Goal: Feedback & Contribution: Contribute content

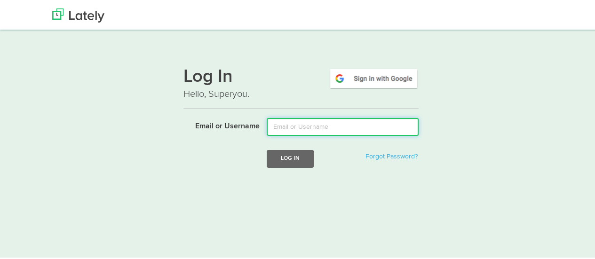
drag, startPoint x: 299, startPoint y: 127, endPoint x: 301, endPoint y: 135, distance: 8.3
click at [299, 127] on input "Email or Username" at bounding box center [343, 126] width 152 height 18
type input "mindyam@ccf.org"
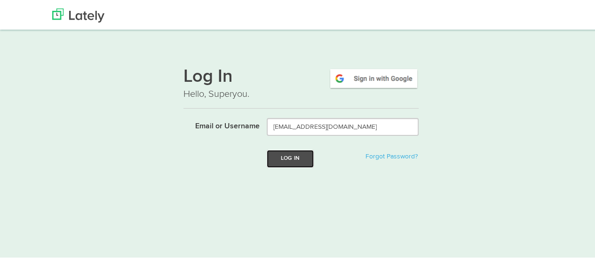
click at [299, 157] on button "Log In" at bounding box center [290, 157] width 47 height 17
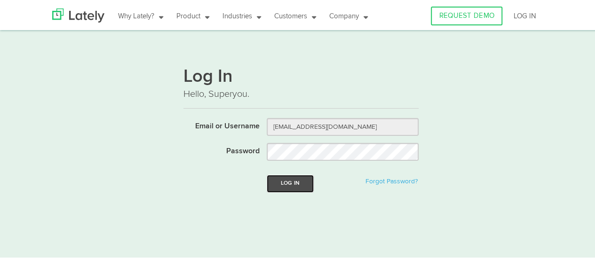
click at [295, 182] on button "Log In" at bounding box center [290, 182] width 47 height 17
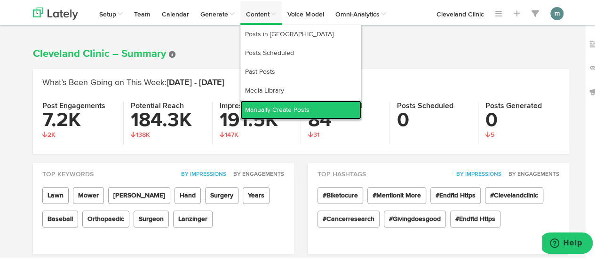
click at [262, 109] on link "Manually Create Posts" at bounding box center [300, 108] width 121 height 19
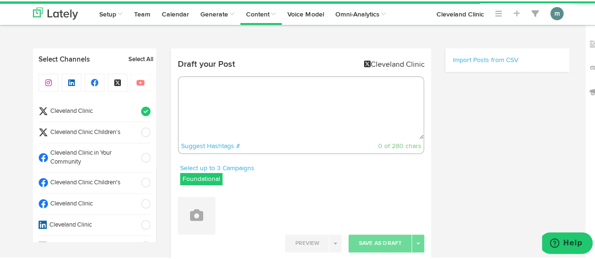
radio input "true"
select select "9"
select select "53"
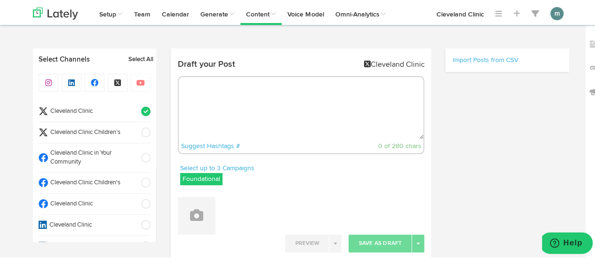
click at [216, 99] on textarea at bounding box center [301, 107] width 245 height 62
paste textarea "Farro is an ancient grain that’s popular today in many parts of the world. It p…"
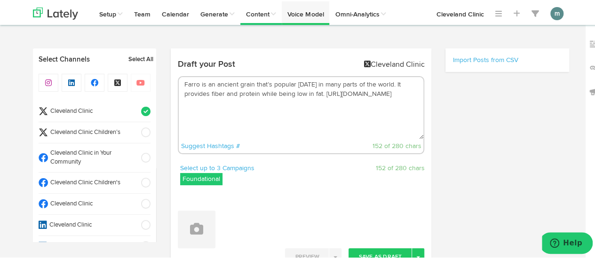
type textarea "Farro is an ancient grain that’s popular today in many parts of the world. It p…"
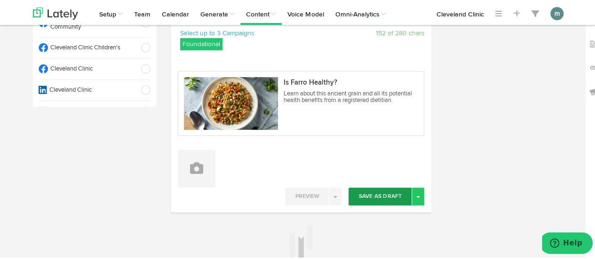
scroll to position [141, 0]
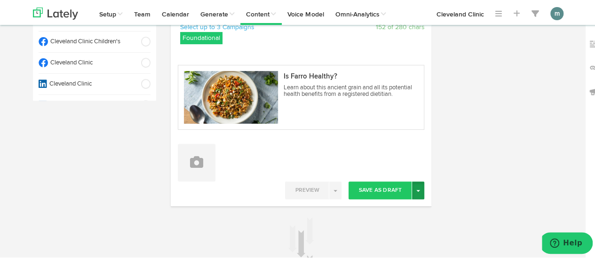
click at [416, 190] on button "Toggle Dropdown" at bounding box center [418, 189] width 12 height 18
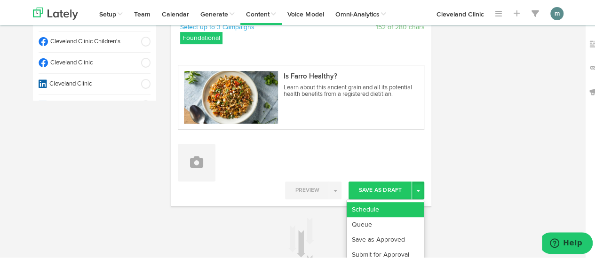
click at [385, 205] on link "Schedule" at bounding box center [385, 208] width 77 height 15
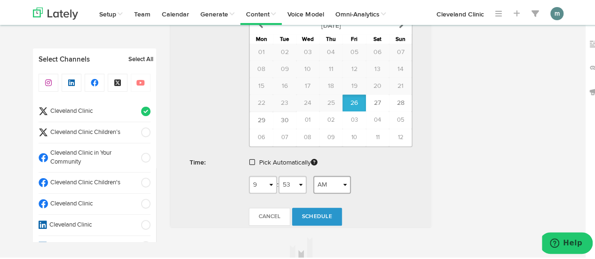
scroll to position [423, 0]
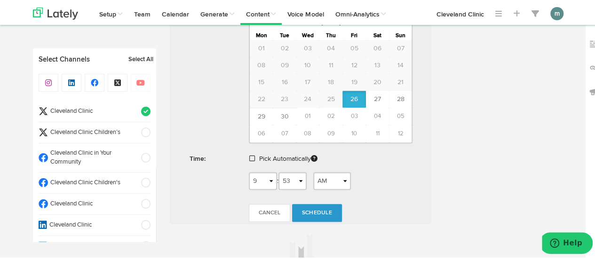
click at [249, 154] on span at bounding box center [252, 157] width 6 height 7
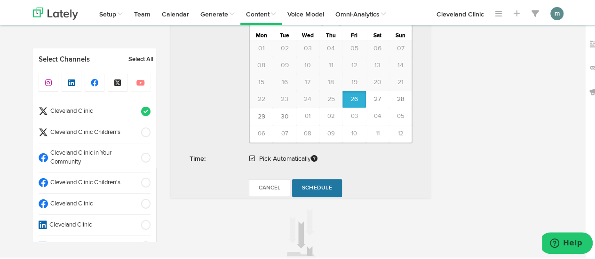
click at [326, 185] on span "Schedule" at bounding box center [317, 187] width 30 height 6
radio input "true"
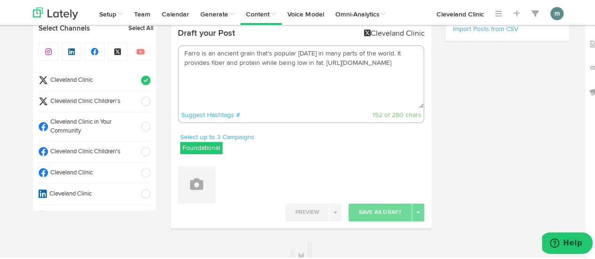
scroll to position [0, 0]
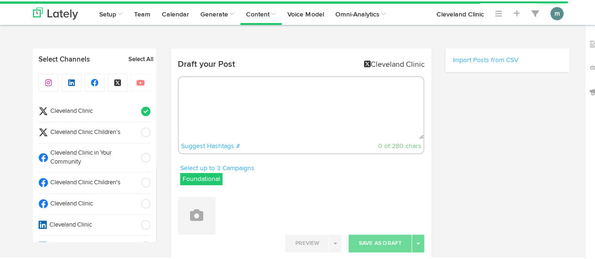
radio input "true"
select select "9"
select select "54"
click at [243, 99] on textarea at bounding box center [301, 107] width 245 height 62
paste textarea "The science behind active recovery and the different ways you can use it to ele…"
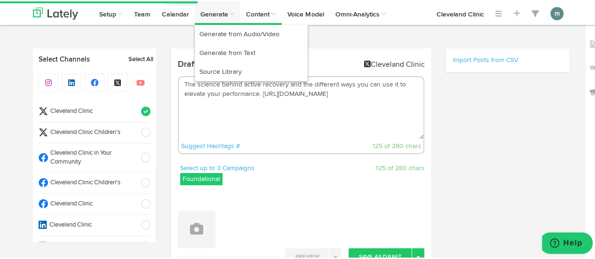
type textarea "The science behind active recovery and the different ways you can use it to ele…"
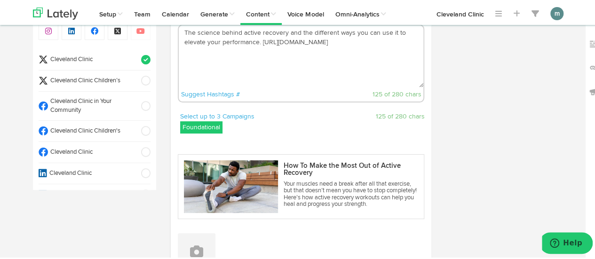
scroll to position [141, 0]
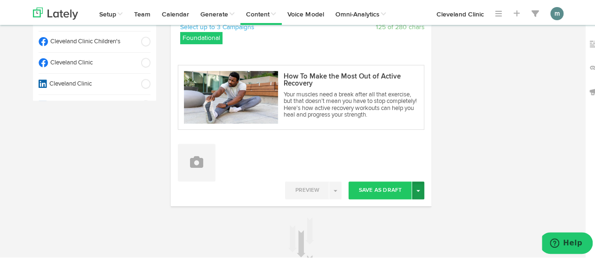
click at [419, 190] on button "Toggle Dropdown" at bounding box center [418, 189] width 12 height 18
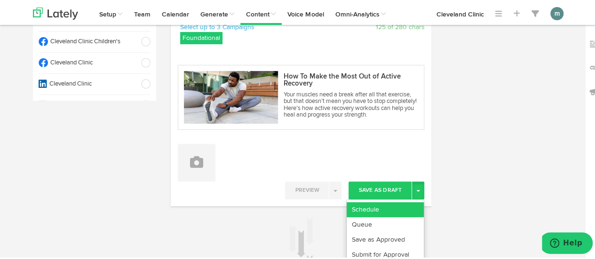
click at [396, 205] on link "Schedule" at bounding box center [385, 208] width 77 height 15
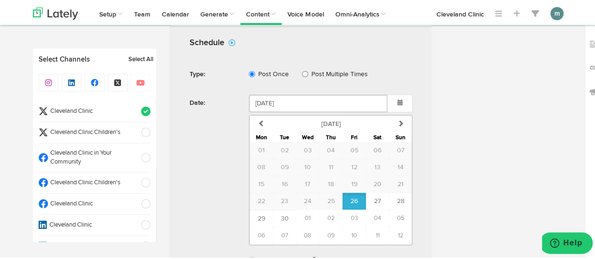
scroll to position [376, 0]
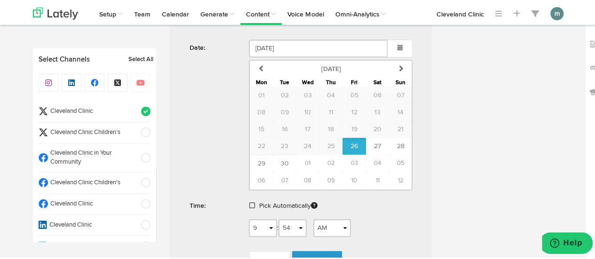
click at [249, 201] on span at bounding box center [252, 204] width 6 height 7
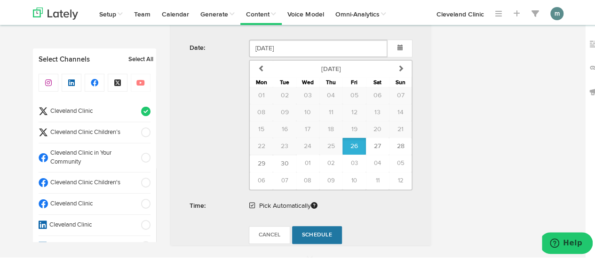
click at [321, 232] on span "Schedule" at bounding box center [317, 234] width 30 height 6
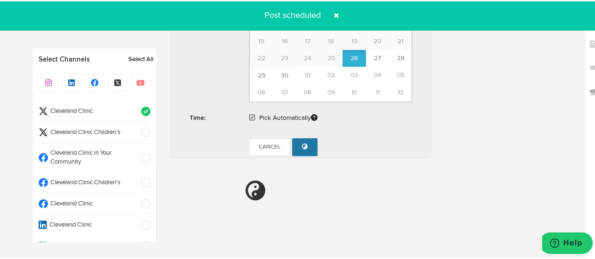
radio input "true"
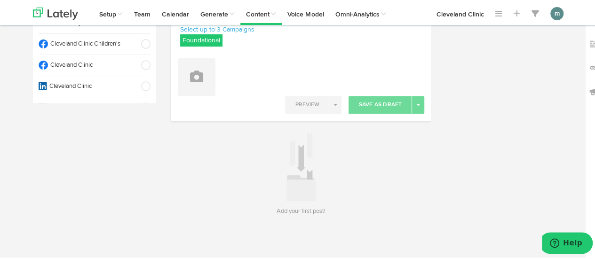
scroll to position [0, 0]
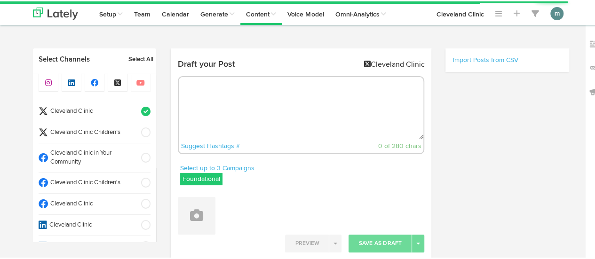
radio input "true"
select select "9"
select select "54"
click at [195, 98] on textarea at bounding box center [301, 107] width 245 height 62
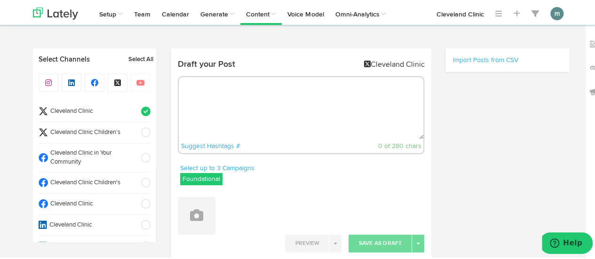
paste textarea "Balancing your chakras means figuring out how to [PERSON_NAME] the positive emo…"
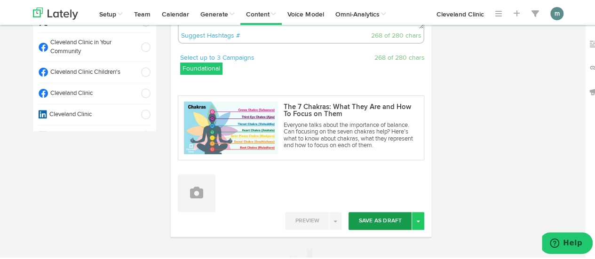
scroll to position [141, 0]
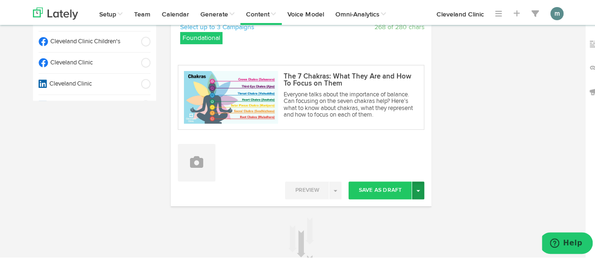
type textarea "Balancing your chakras means figuring out how to [PERSON_NAME] the positive emo…"
click at [417, 190] on button "Toggle Dropdown" at bounding box center [418, 189] width 12 height 18
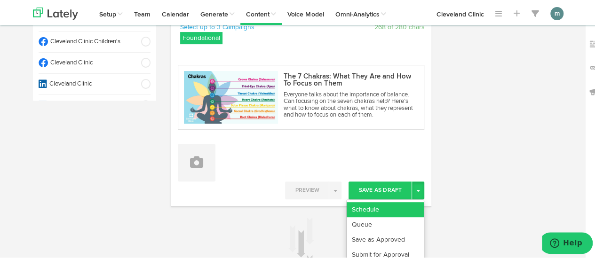
click at [399, 205] on link "Schedule" at bounding box center [385, 208] width 77 height 15
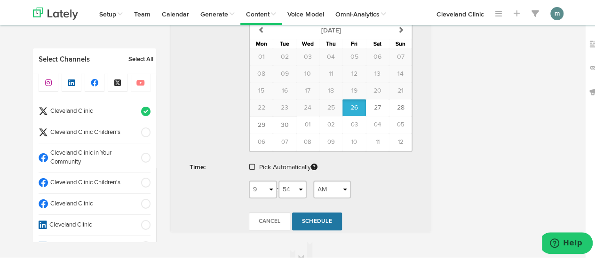
scroll to position [429, 0]
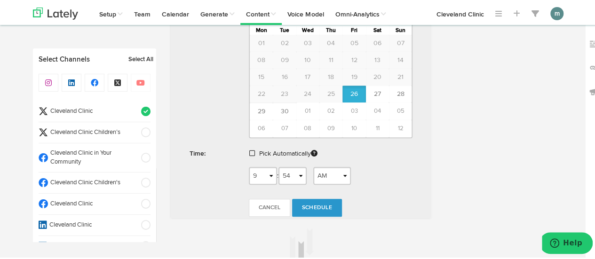
click at [249, 150] on span at bounding box center [252, 152] width 6 height 7
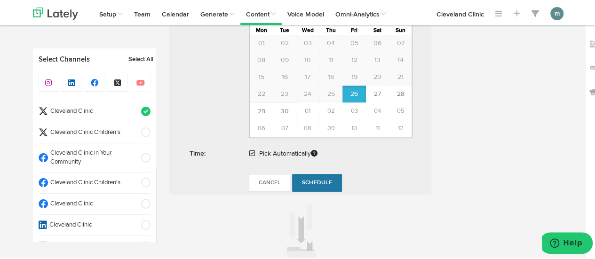
click at [324, 180] on span "Schedule" at bounding box center [317, 182] width 30 height 6
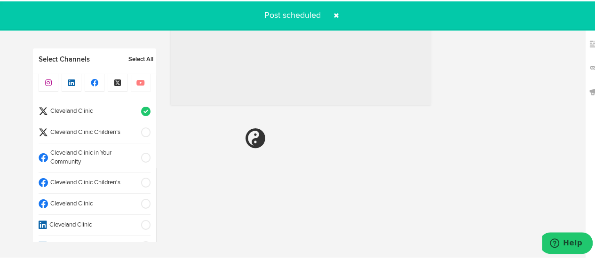
radio input "true"
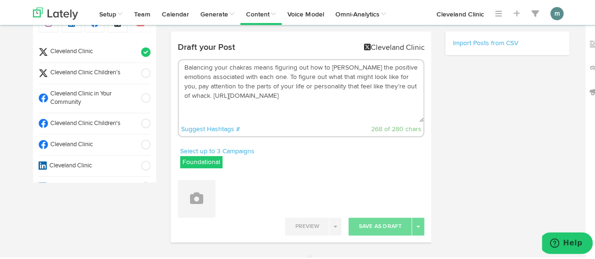
scroll to position [0, 0]
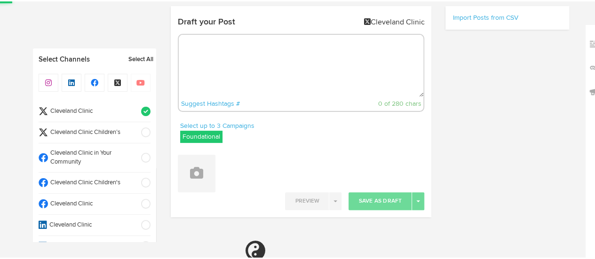
radio input "true"
select select "9"
select select "54"
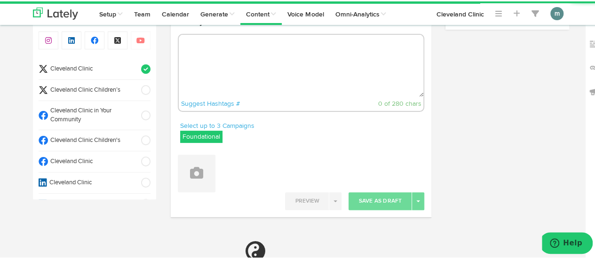
click at [357, 65] on textarea at bounding box center [301, 64] width 245 height 62
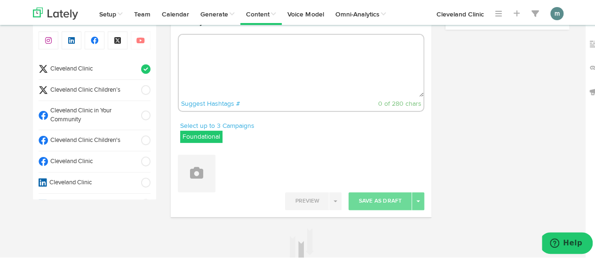
paste textarea "[MEDICAL_DATA] cocktails do offer some nutrients and provide some hydration — b…"
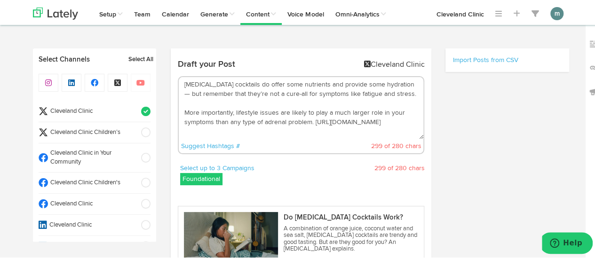
drag, startPoint x: 309, startPoint y: 121, endPoint x: 178, endPoint y: 113, distance: 131.5
click at [179, 113] on textarea "Cortisol cocktails do offer some nutrients and provide some hydration — but rem…" at bounding box center [301, 107] width 245 height 62
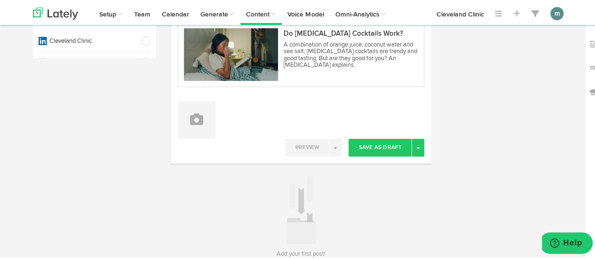
scroll to position [188, 0]
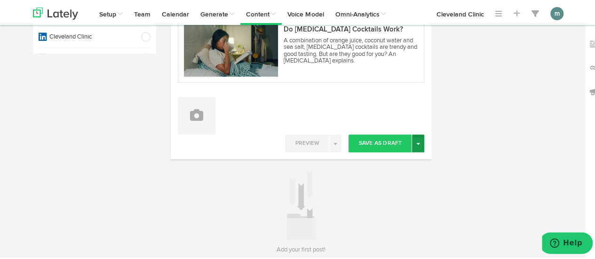
type textarea "Cortisol cocktails do offer some nutrients and provide some hydration — but rem…"
click at [415, 144] on button "Toggle Dropdown" at bounding box center [418, 142] width 12 height 18
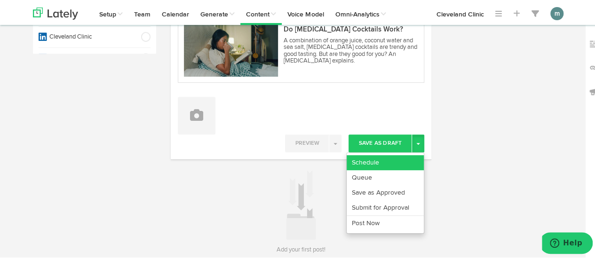
click at [386, 160] on link "Schedule" at bounding box center [385, 161] width 77 height 15
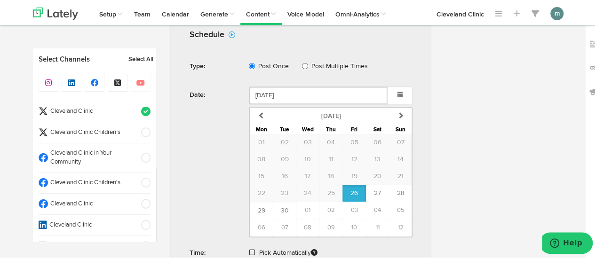
scroll to position [423, 0]
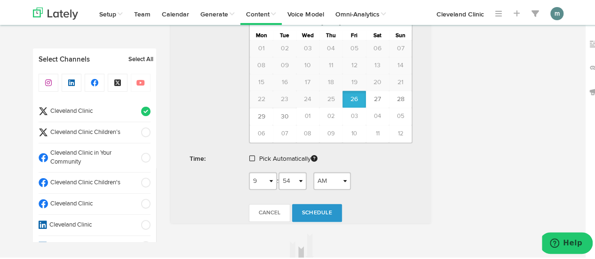
click at [251, 156] on span at bounding box center [252, 157] width 6 height 7
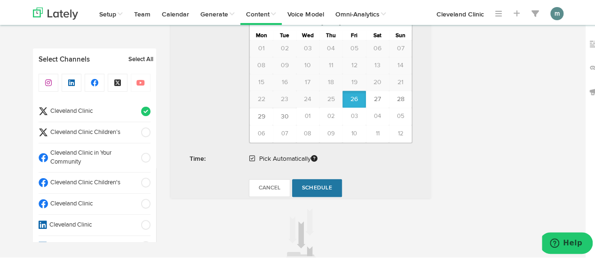
click at [322, 184] on span "Schedule" at bounding box center [317, 187] width 30 height 6
radio input "true"
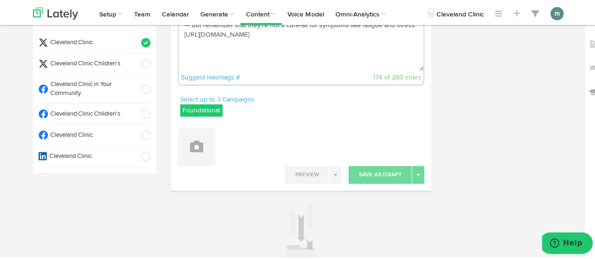
scroll to position [0, 0]
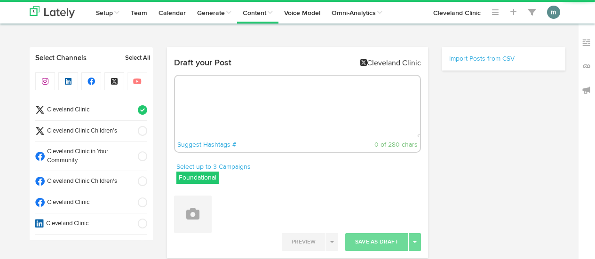
radio input "true"
select select "9"
select select "55"
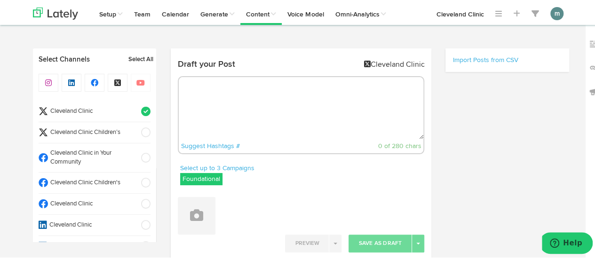
click at [103, 109] on span "Cleveland Clinic" at bounding box center [91, 110] width 87 height 9
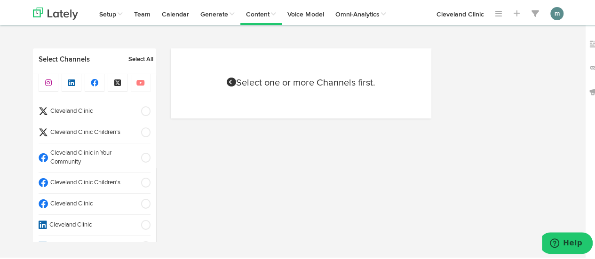
click at [80, 204] on span "Cleveland Clinic" at bounding box center [91, 203] width 87 height 9
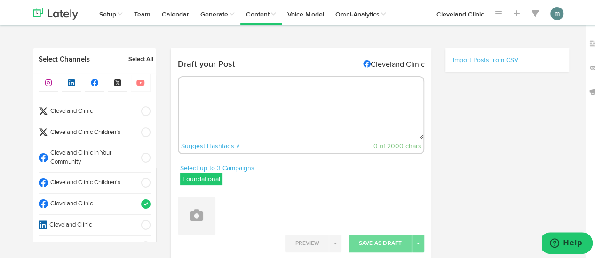
radio input "true"
select select "9"
select select "55"
click at [215, 88] on textarea at bounding box center [301, 107] width 245 height 62
paste textarea "Farro is an ancient grain that’s popular [DATE] in many parts of the world. It …"
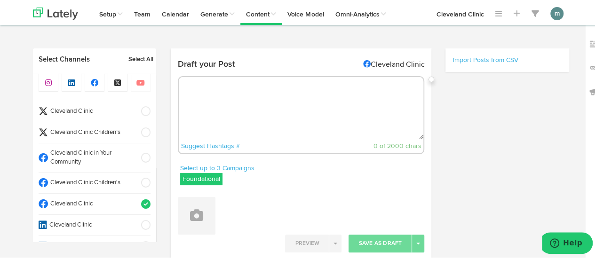
type textarea "Farro is an ancient grain that’s popular [DATE] in many parts of the world. It …"
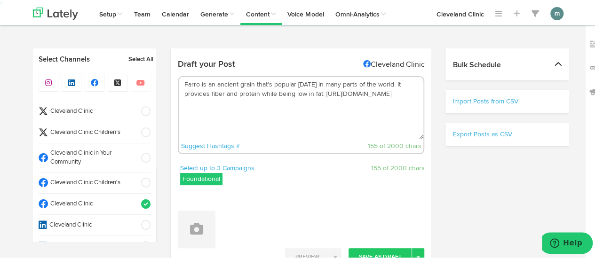
select select "11"
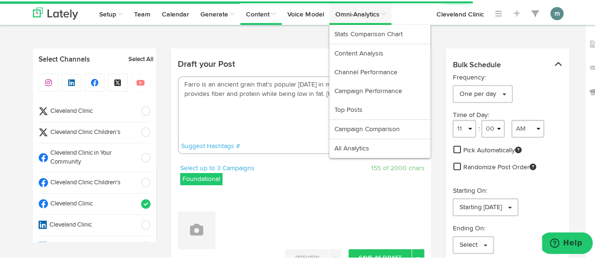
type textarea "Farro is an ancient grain that’s popular [DATE] in many parts of the world. It …"
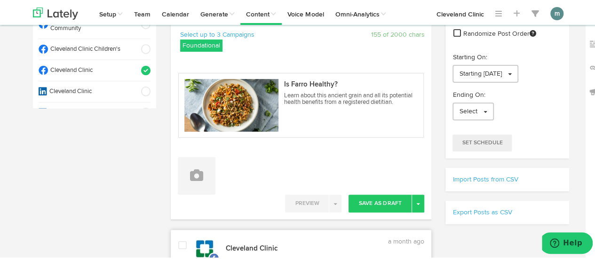
scroll to position [141, 0]
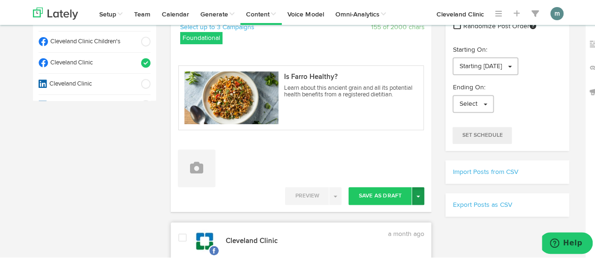
click at [417, 195] on button "Toggle Dropdown" at bounding box center [418, 195] width 12 height 18
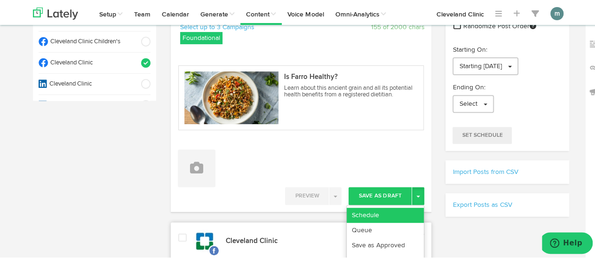
click at [402, 213] on link "Schedule" at bounding box center [385, 214] width 77 height 15
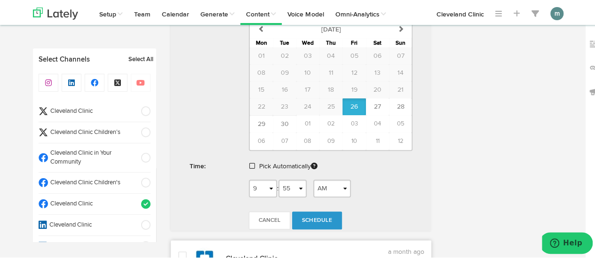
scroll to position [423, 0]
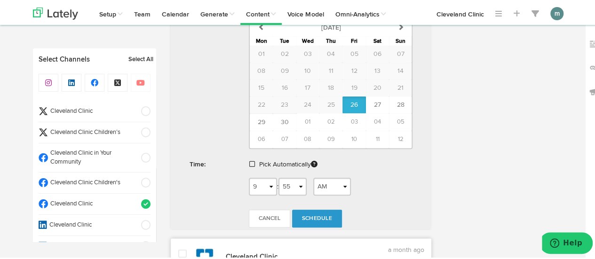
click at [249, 162] on span at bounding box center [252, 163] width 6 height 7
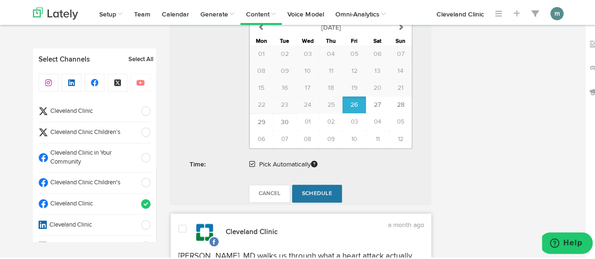
click at [326, 190] on span "Schedule" at bounding box center [317, 193] width 30 height 6
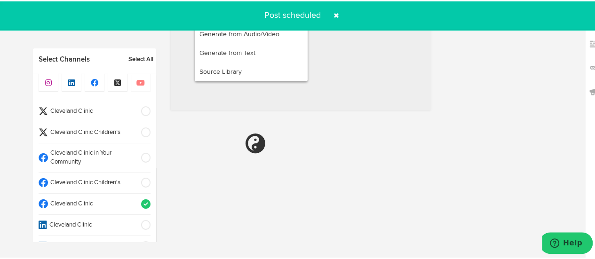
radio input "true"
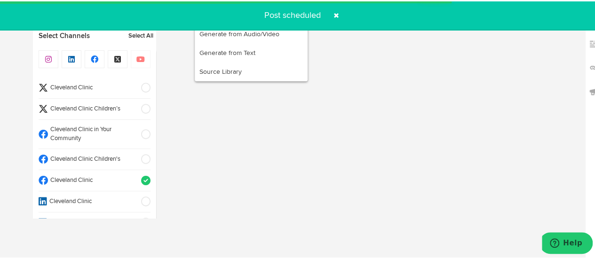
select select "11"
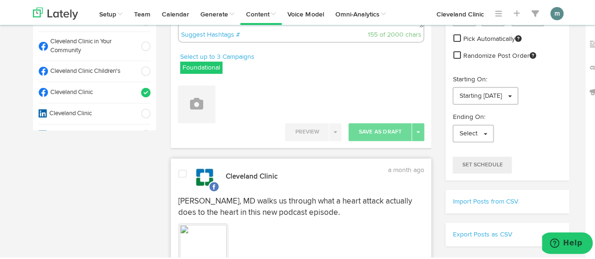
scroll to position [0, 0]
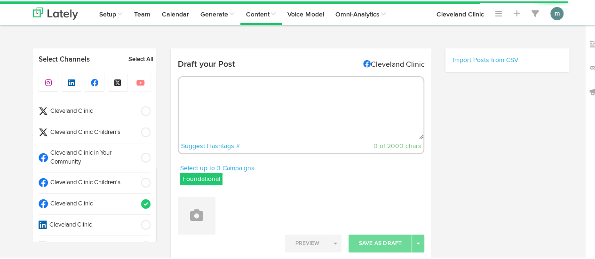
radio input "true"
select select "9"
select select "56"
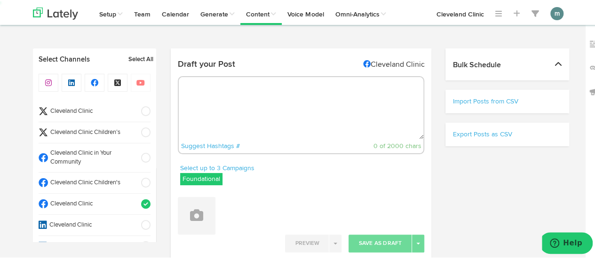
select select "11"
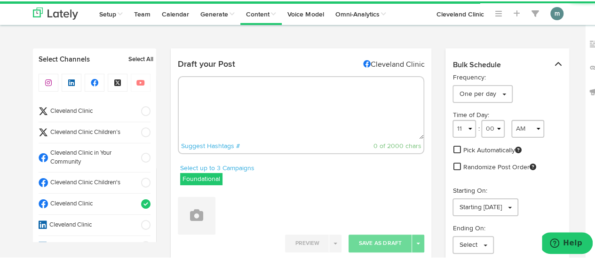
click at [206, 95] on textarea at bounding box center [301, 107] width 245 height 62
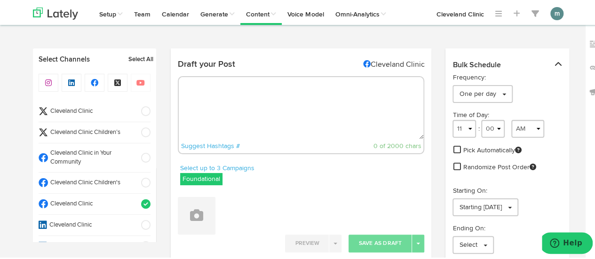
paste textarea "The science behind active recovery and the different ways you can use it to ele…"
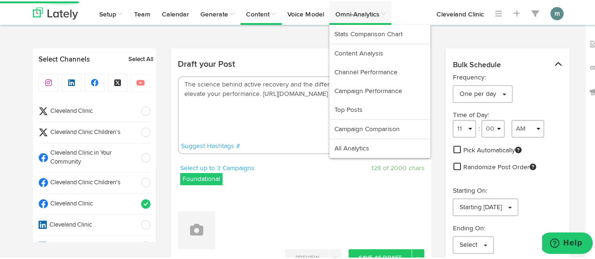
type textarea "The science behind active recovery and the different ways you can use it to ele…"
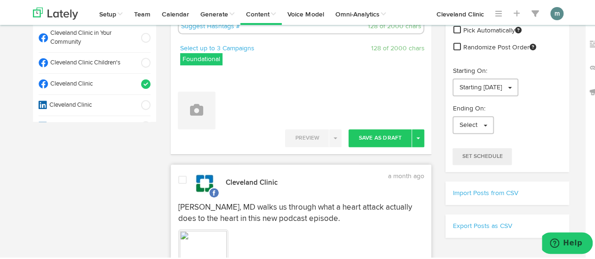
scroll to position [141, 0]
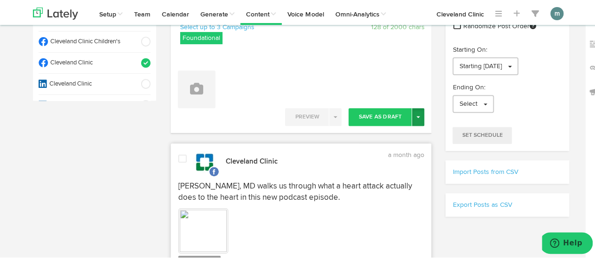
click at [416, 117] on button "Toggle Dropdown" at bounding box center [418, 116] width 12 height 18
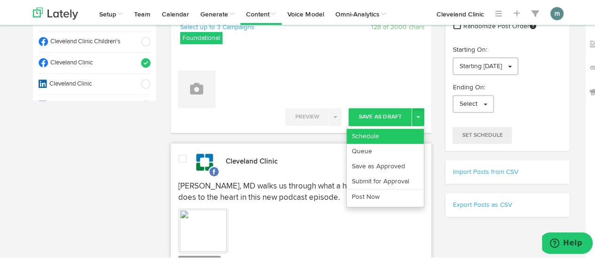
click at [381, 132] on link "Schedule" at bounding box center [385, 135] width 77 height 15
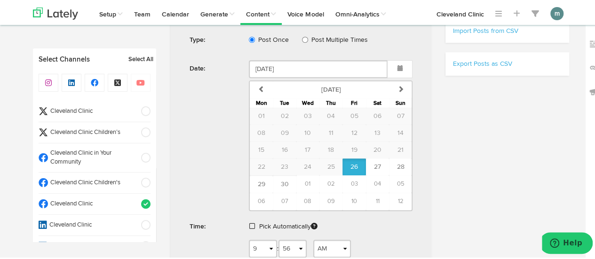
scroll to position [329, 0]
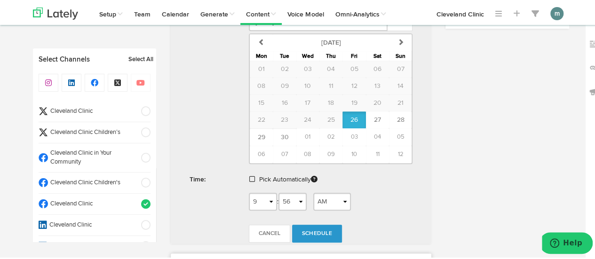
click at [250, 175] on span at bounding box center [252, 178] width 6 height 7
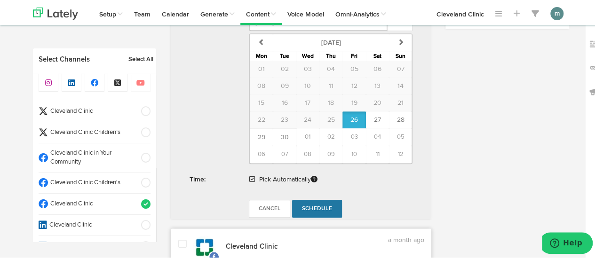
click at [317, 206] on span "Schedule" at bounding box center [317, 208] width 30 height 6
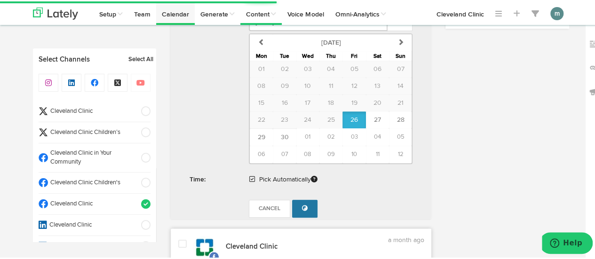
radio input "false"
select select "11"
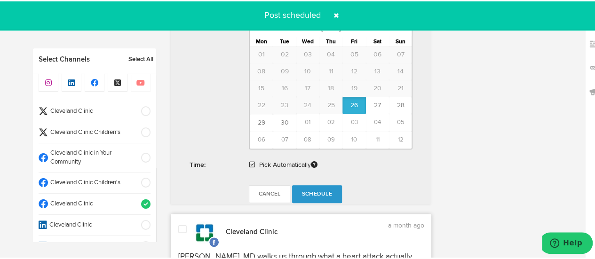
radio input "true"
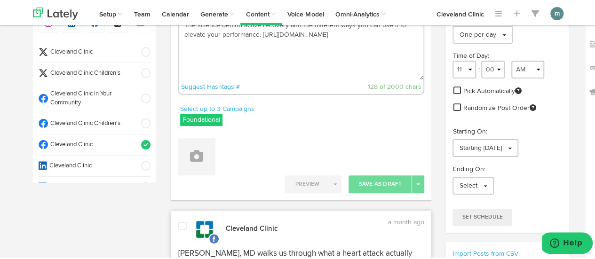
scroll to position [56, 0]
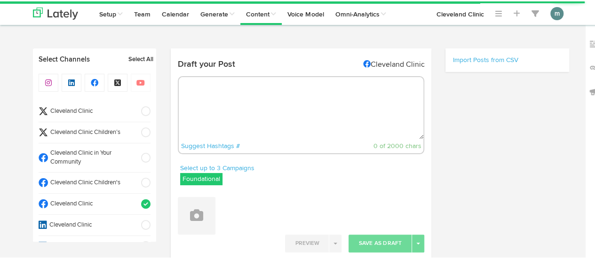
radio input "true"
select select "9"
select select "57"
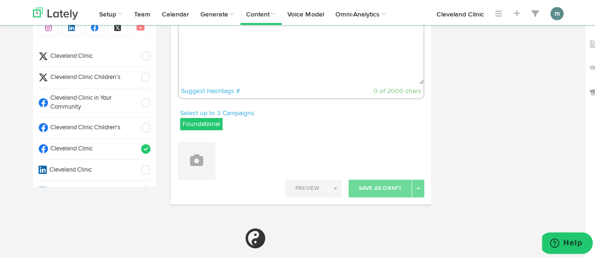
select select "11"
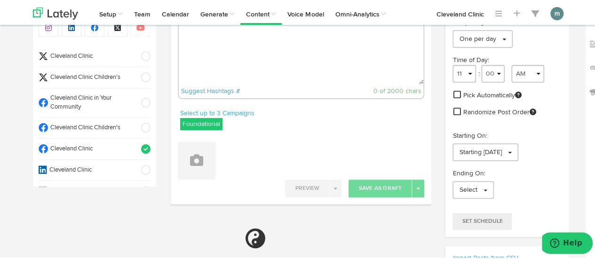
scroll to position [0, 0]
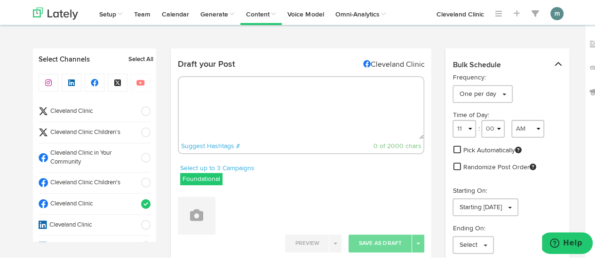
click at [212, 96] on textarea at bounding box center [301, 107] width 245 height 62
paste textarea "Balancing your chakras means figuring out how to foster the positive emotions a…"
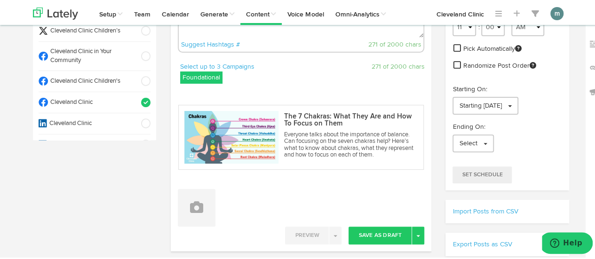
scroll to position [188, 0]
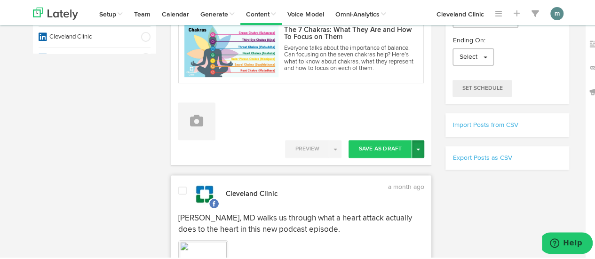
type textarea "Balancing your chakras means figuring out how to foster the positive emotions a…"
click at [416, 148] on button "Toggle Dropdown" at bounding box center [418, 148] width 12 height 18
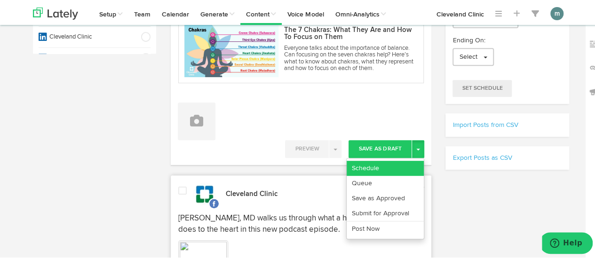
click at [381, 161] on link "Schedule" at bounding box center [385, 167] width 77 height 15
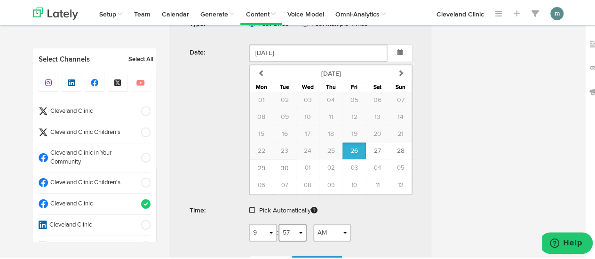
scroll to position [423, 0]
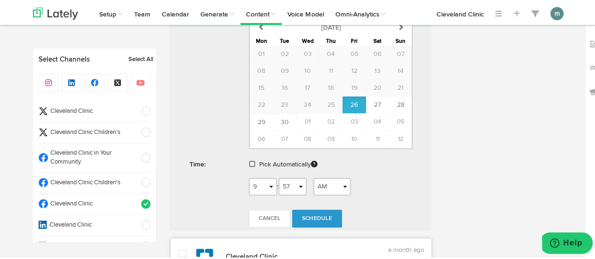
click at [251, 160] on link at bounding box center [253, 163] width 8 height 7
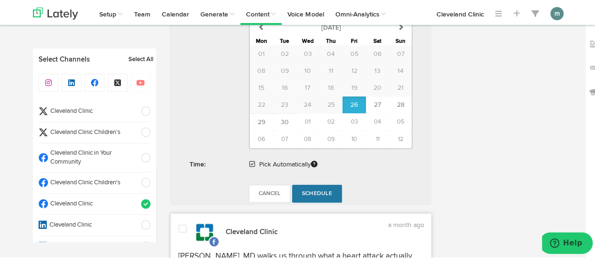
click at [315, 190] on span "Schedule" at bounding box center [317, 193] width 30 height 6
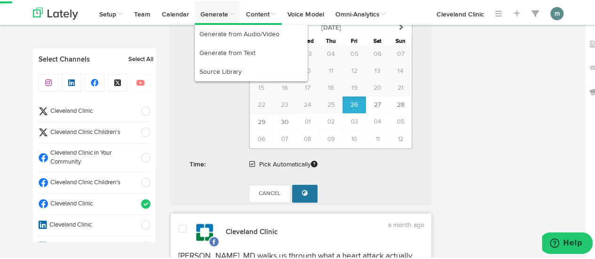
radio input "false"
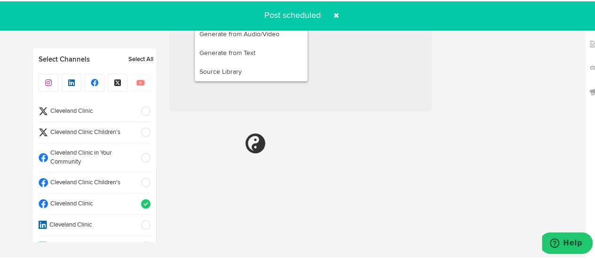
select select "11"
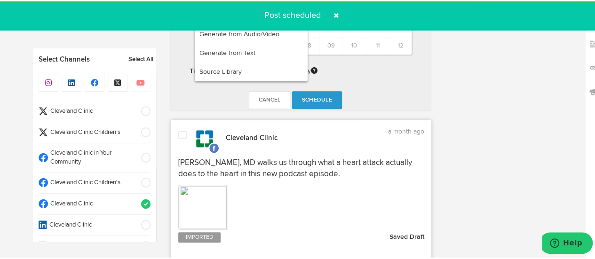
radio input "true"
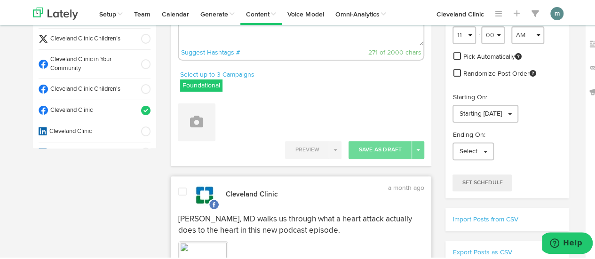
scroll to position [0, 0]
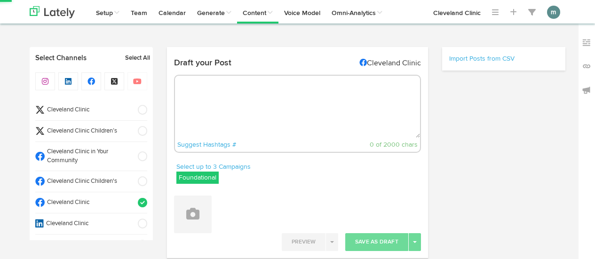
select select "9"
select select "58"
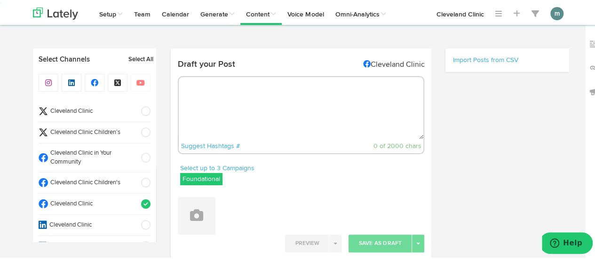
click at [204, 95] on textarea at bounding box center [301, 107] width 245 height 62
select select "11"
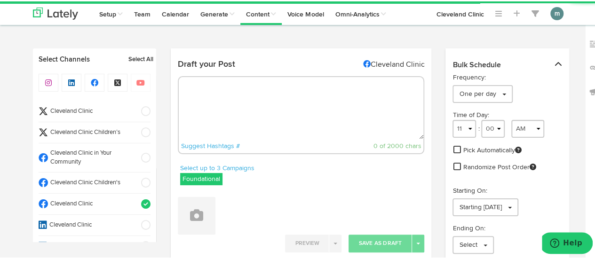
paste textarea "[MEDICAL_DATA] cocktails do offer some nutrients and provide some hydration — b…"
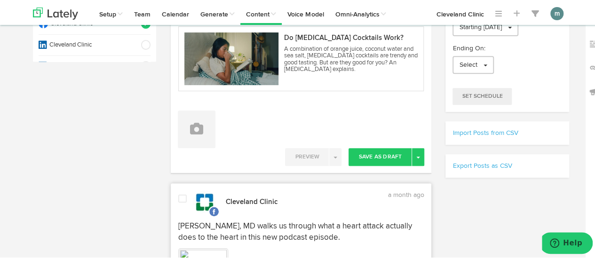
scroll to position [235, 0]
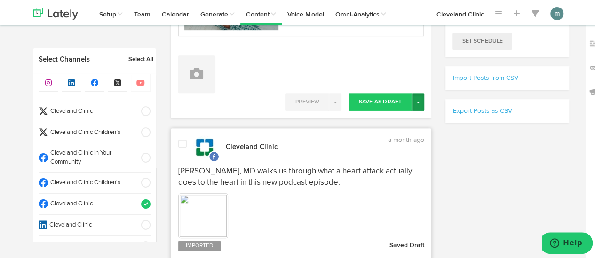
type textarea "[MEDICAL_DATA] cocktails do offer some nutrients and provide some hydration — b…"
click at [417, 102] on button "Toggle Dropdown" at bounding box center [418, 101] width 12 height 18
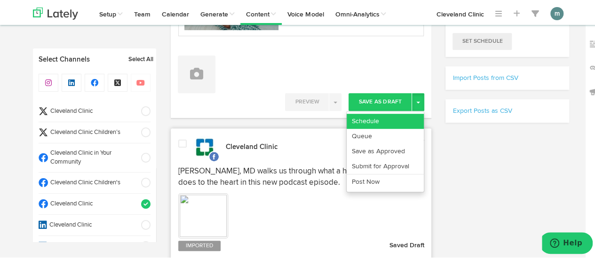
click at [390, 116] on link "Schedule" at bounding box center [385, 119] width 77 height 15
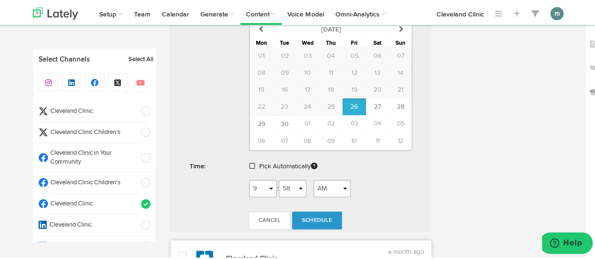
scroll to position [423, 0]
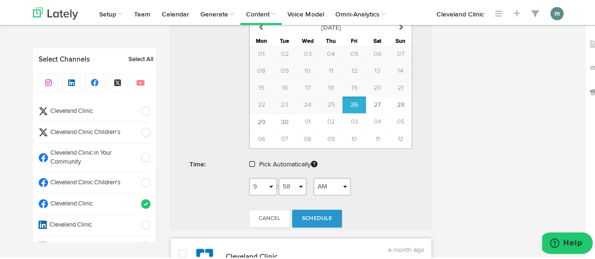
click at [249, 161] on span at bounding box center [252, 163] width 6 height 7
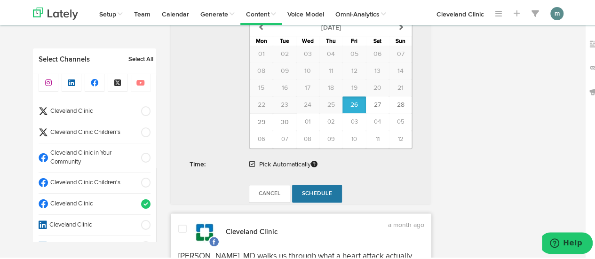
click at [303, 190] on span "Schedule" at bounding box center [317, 193] width 30 height 6
radio input "false"
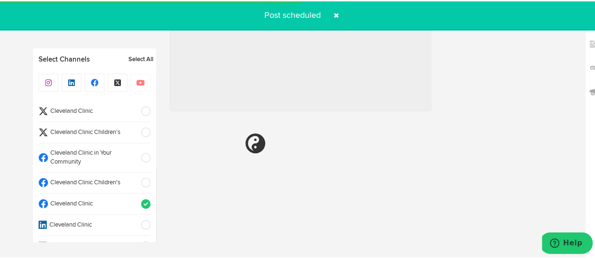
select select "11"
radio input "true"
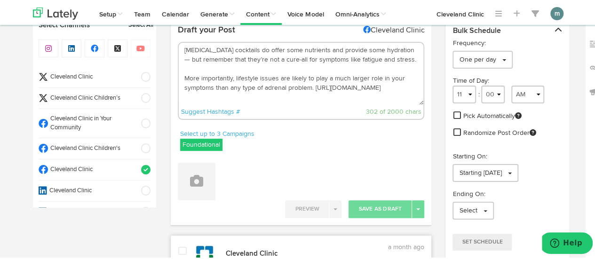
scroll to position [0, 0]
